Goal: Task Accomplishment & Management: Use online tool/utility

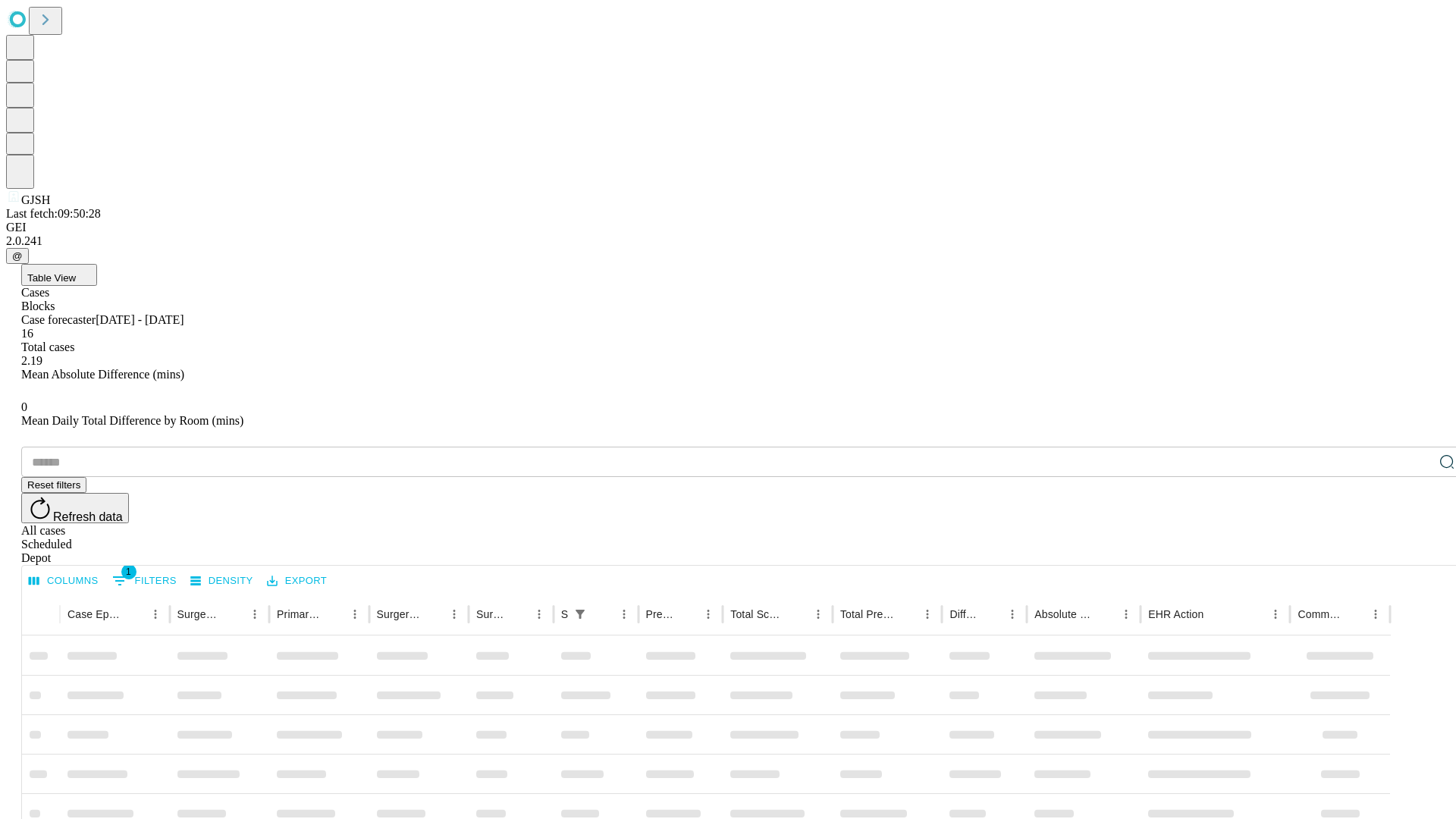
click at [1416, 552] on div "Depot" at bounding box center [743, 558] width 1444 height 14
